Goal: Find specific page/section

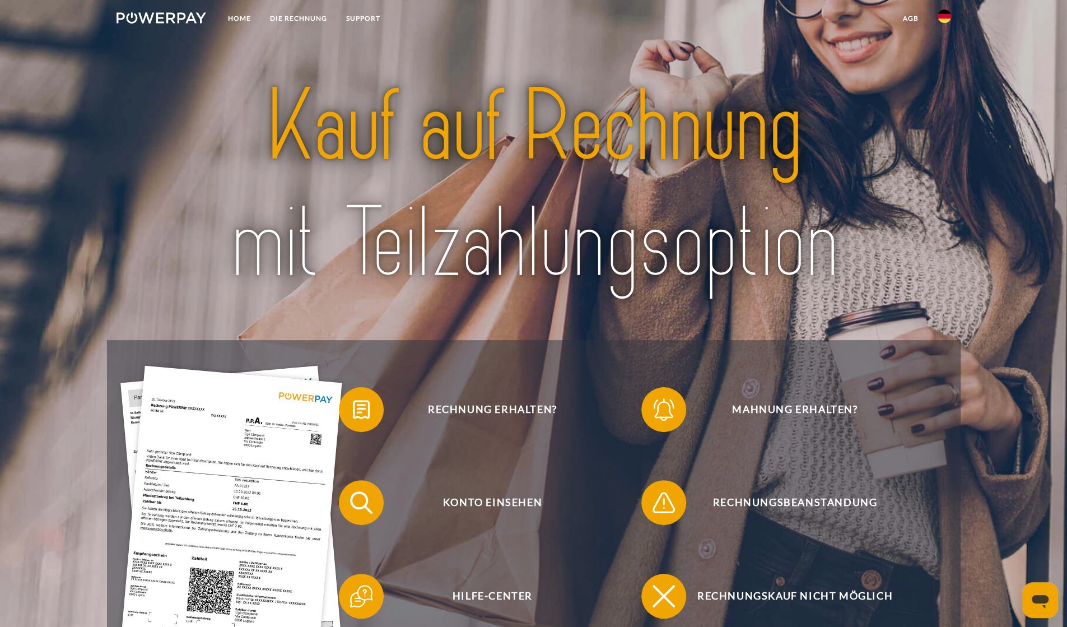
click at [942, 22] on img at bounding box center [944, 16] width 13 height 13
click at [947, 59] on link at bounding box center [944, 53] width 32 height 29
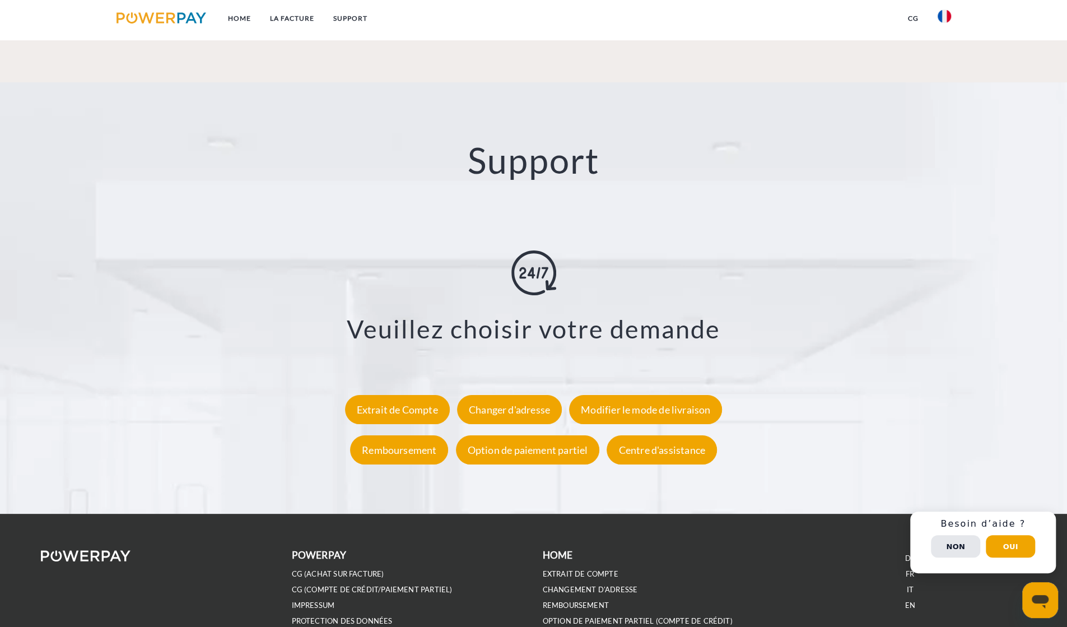
scroll to position [1984, 0]
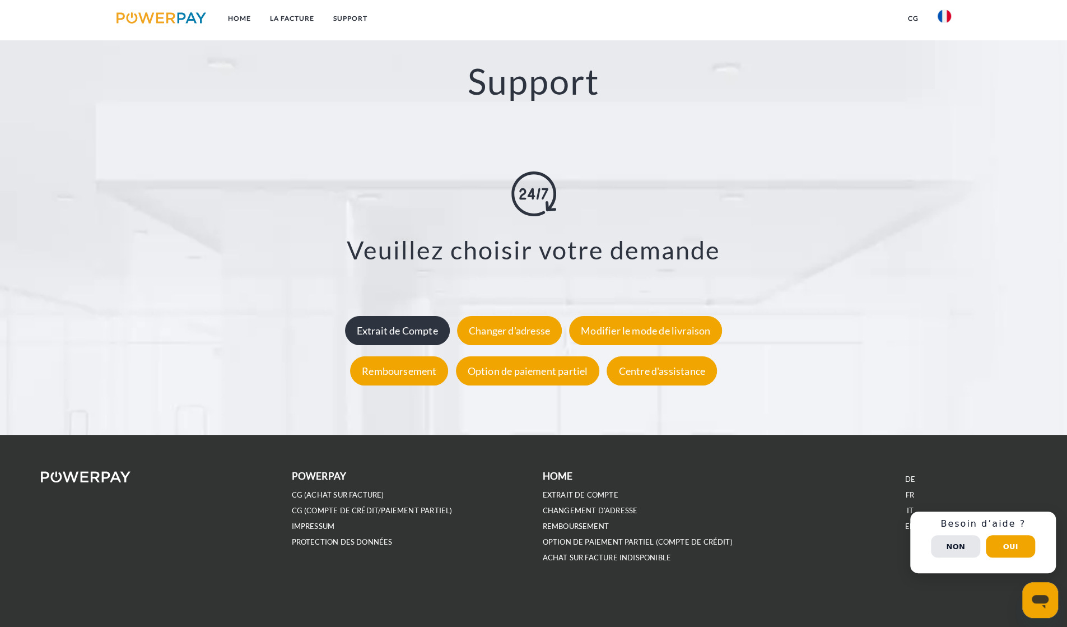
click at [405, 338] on div "Extrait de Compte" at bounding box center [397, 330] width 105 height 29
